Goal: Check status: Check status

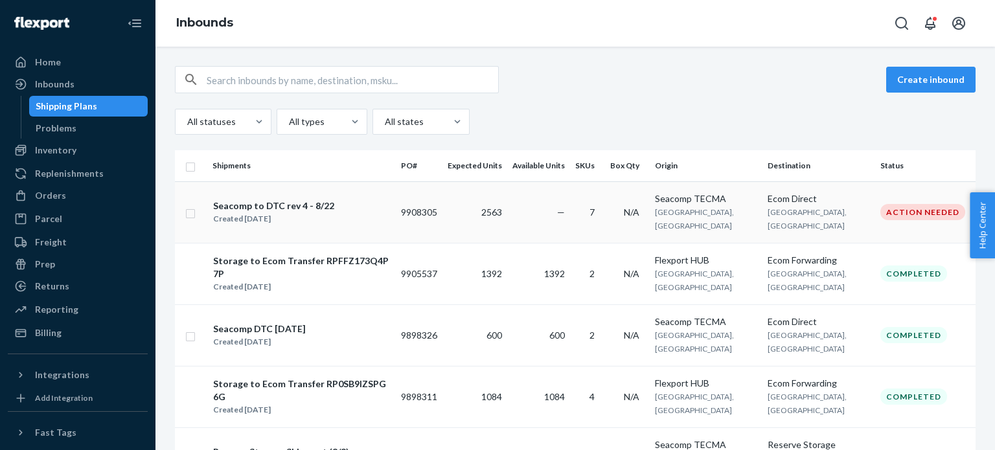
click at [507, 207] on td "2563" at bounding box center [474, 212] width 65 height 62
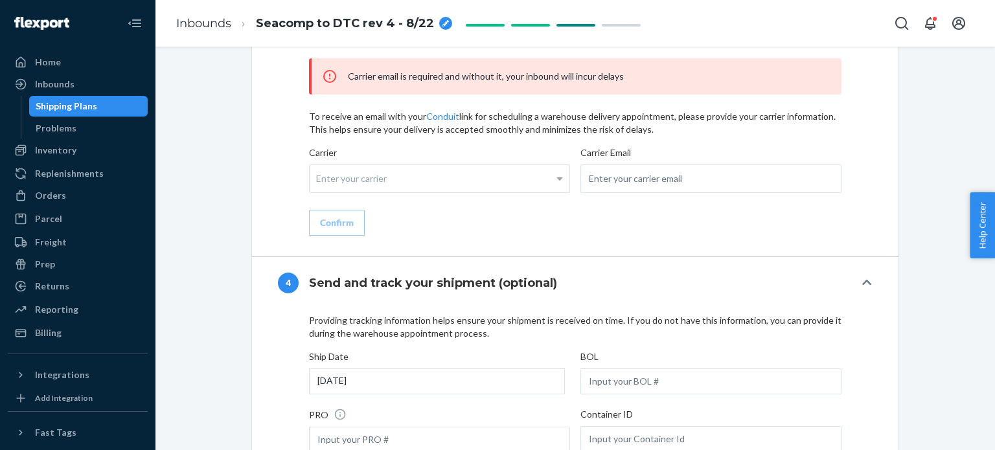
scroll to position [1138, 0]
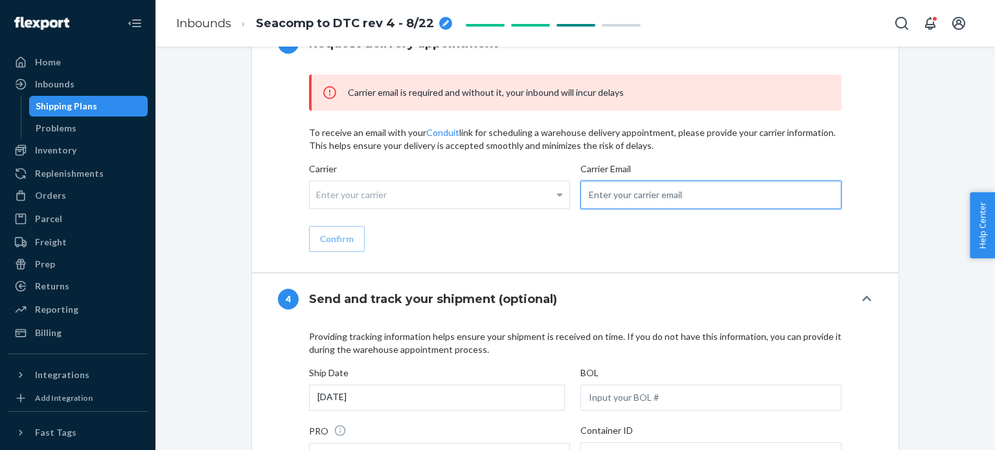
click at [629, 196] on input "email" at bounding box center [710, 195] width 261 height 28
paste input "[EMAIL_ADDRESS][DOMAIN_NAME]"
type input "[EMAIL_ADDRESS][DOMAIN_NAME]"
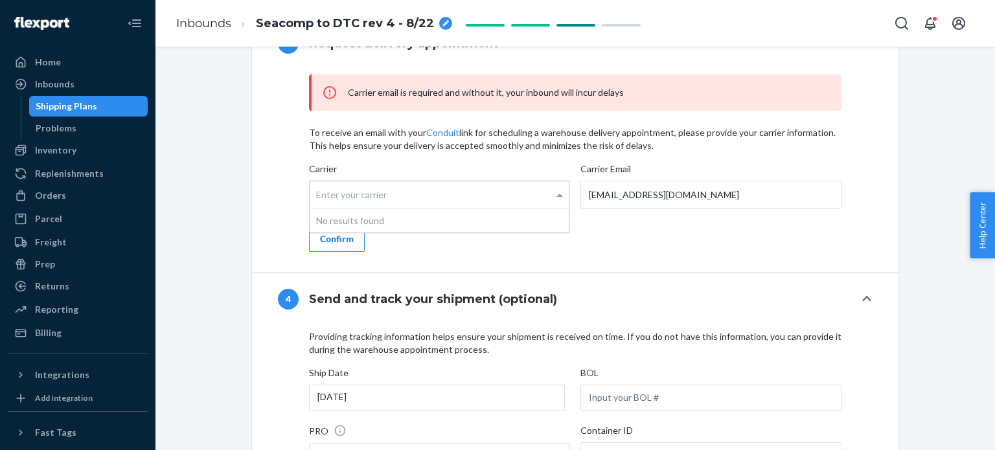
click at [462, 192] on div "Enter your carrier" at bounding box center [439, 194] width 260 height 27
click at [319, 192] on input "Carrier Enter your carrier No results found" at bounding box center [317, 195] width 3 height 24
type input "north"
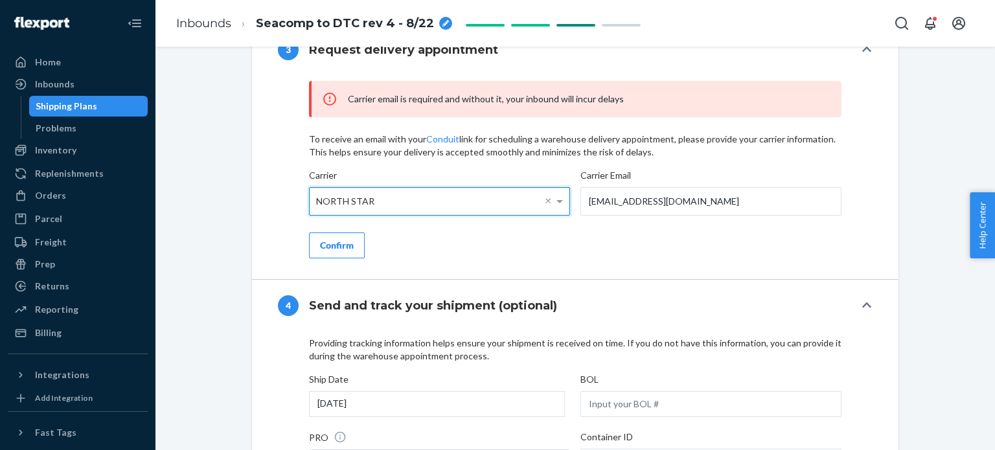
scroll to position [1137, 0]
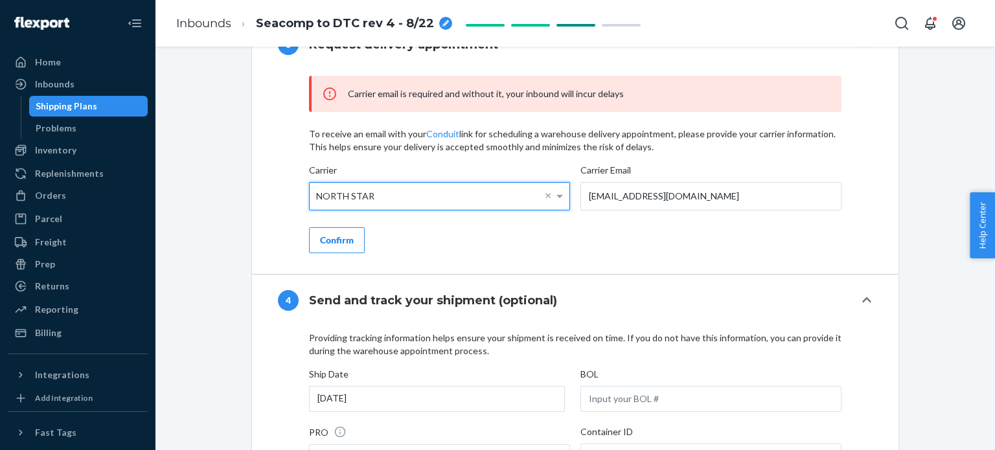
click at [332, 240] on div "Confirm" at bounding box center [337, 240] width 34 height 13
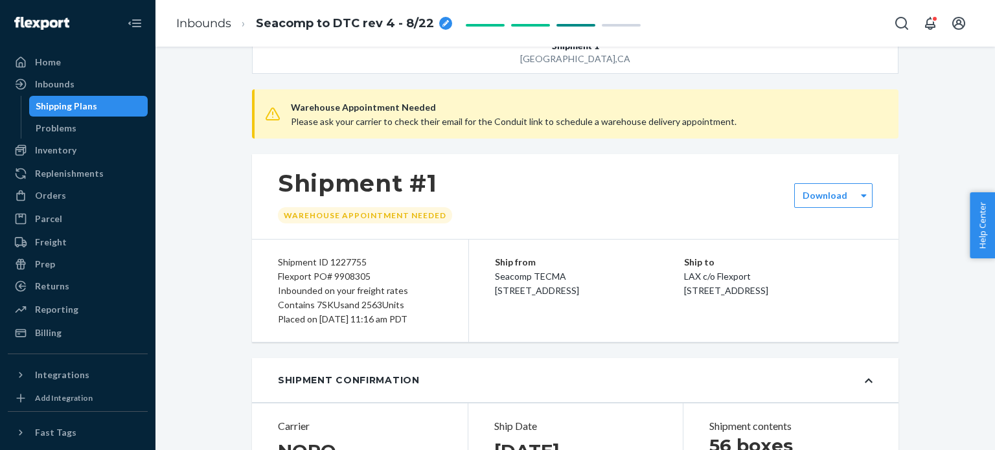
scroll to position [43, 0]
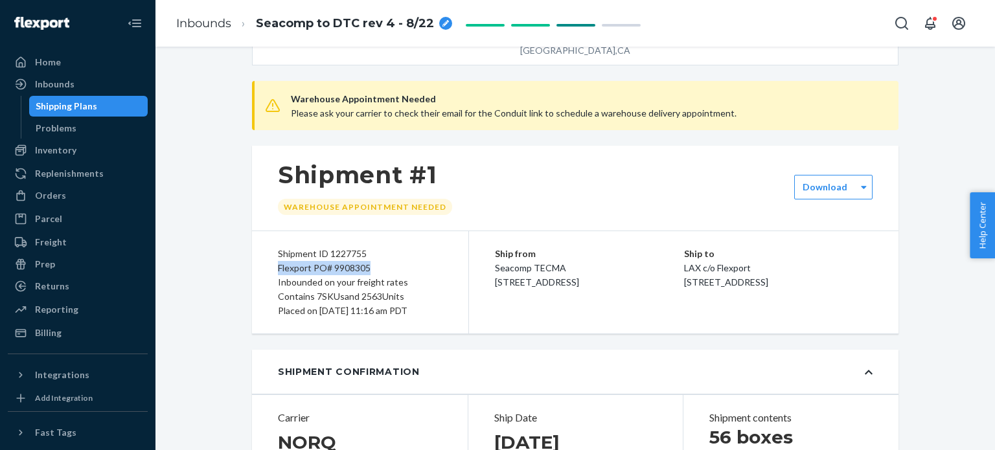
drag, startPoint x: 272, startPoint y: 269, endPoint x: 368, endPoint y: 273, distance: 95.9
click at [368, 273] on div "Flexport PO# 9908305" at bounding box center [360, 268] width 164 height 14
copy div "Flexport PO# 9908305"
click at [482, 157] on div "Shipment #1 Warehouse Appointment Needed" at bounding box center [575, 188] width 646 height 85
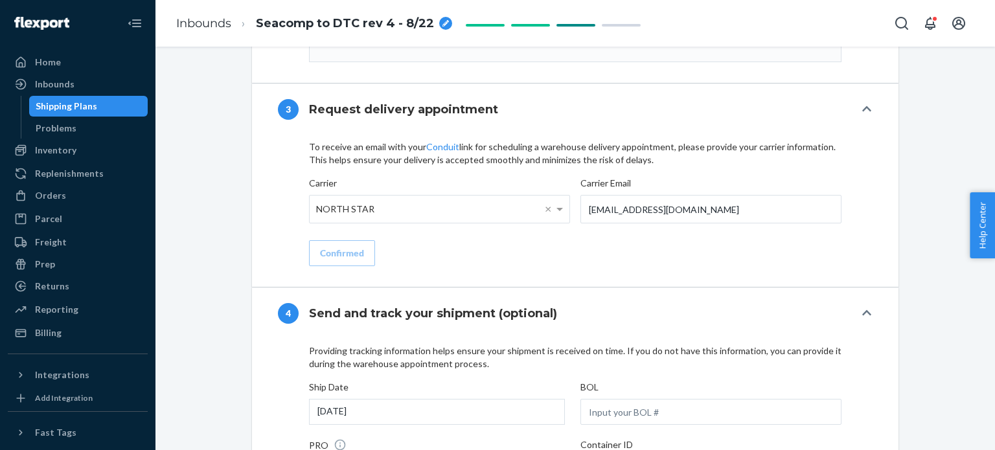
scroll to position [1175, 0]
click at [442, 144] on link "Conduit" at bounding box center [442, 146] width 33 height 11
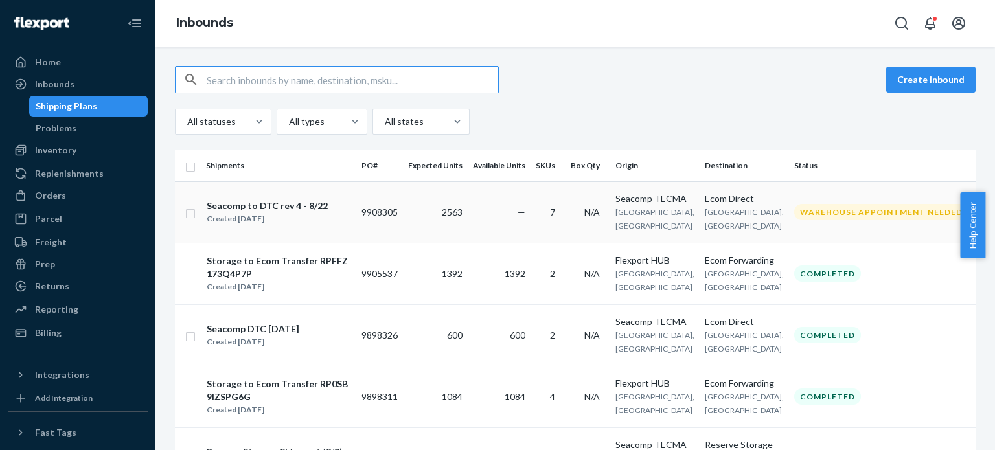
click at [456, 212] on td "2563" at bounding box center [435, 212] width 65 height 62
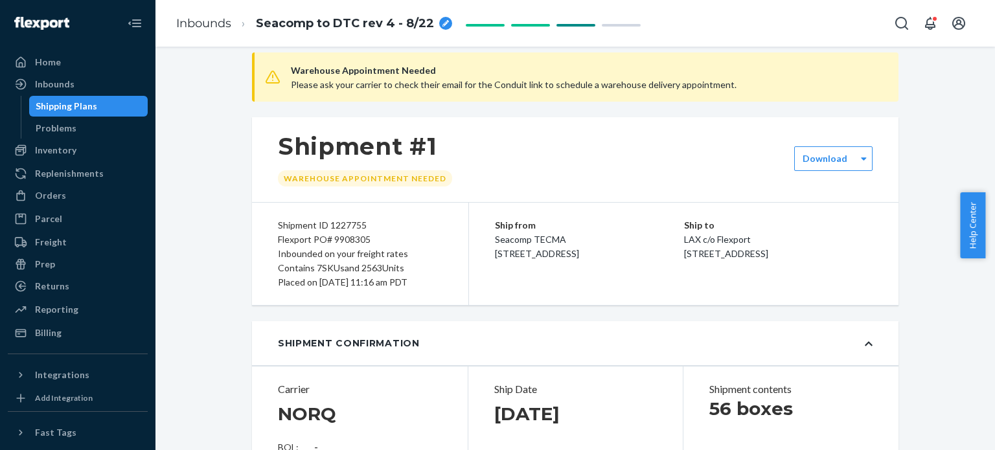
scroll to position [73, 0]
drag, startPoint x: 272, startPoint y: 240, endPoint x: 368, endPoint y: 239, distance: 96.5
click at [368, 239] on div "Flexport PO# 9908305" at bounding box center [360, 239] width 164 height 14
copy div "Flexport PO# 9908305"
click at [546, 170] on div "Shipment #1 Warehouse Appointment Needed" at bounding box center [575, 159] width 646 height 85
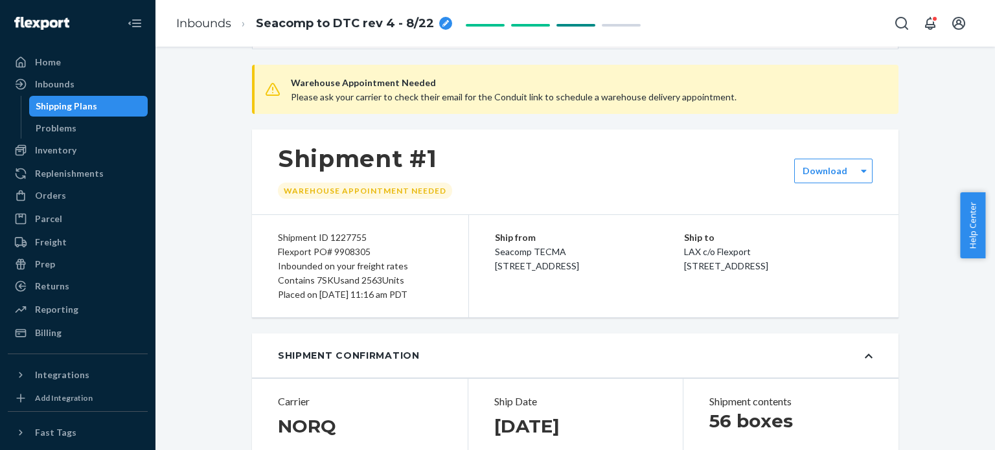
scroll to position [0, 0]
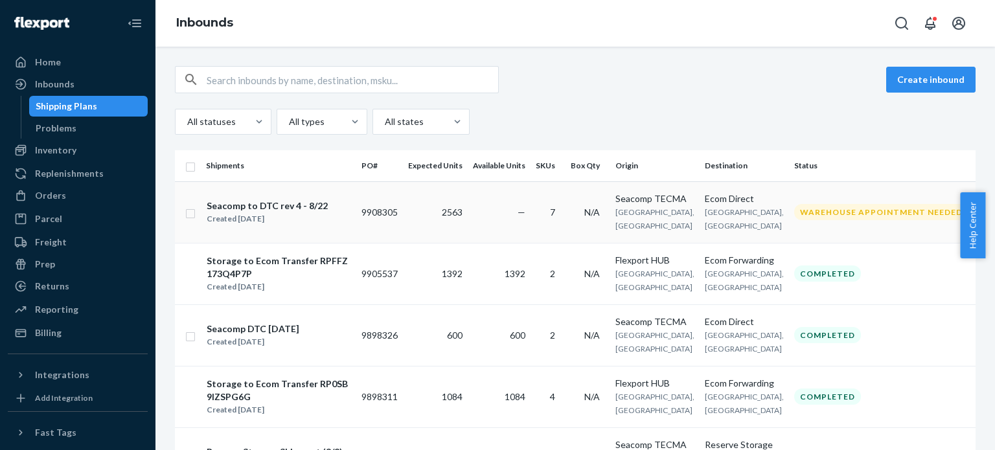
click at [506, 206] on td "—" at bounding box center [498, 212] width 63 height 62
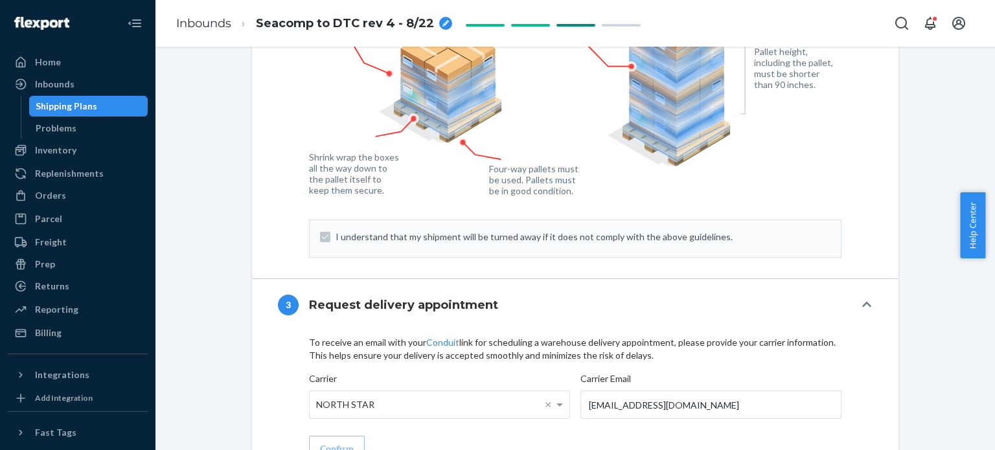
scroll to position [996, 0]
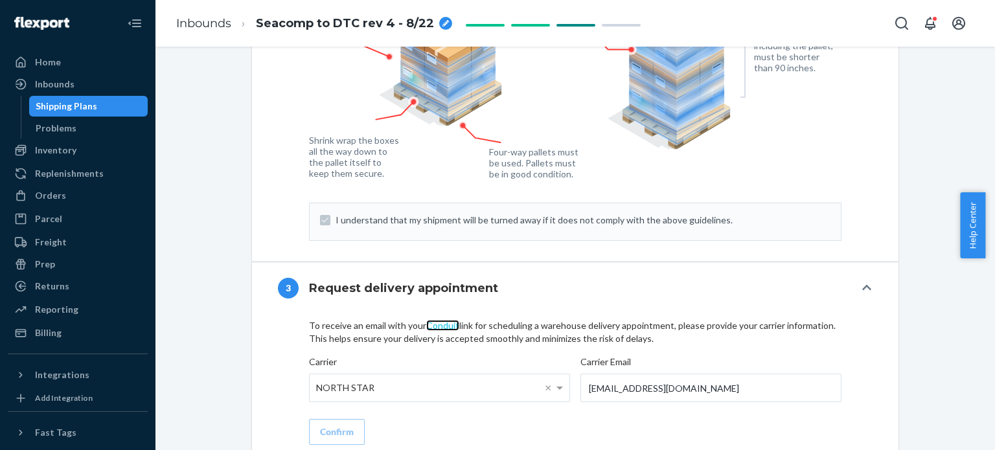
click at [429, 328] on link "Conduit" at bounding box center [442, 325] width 33 height 11
